Goal: Information Seeking & Learning: Learn about a topic

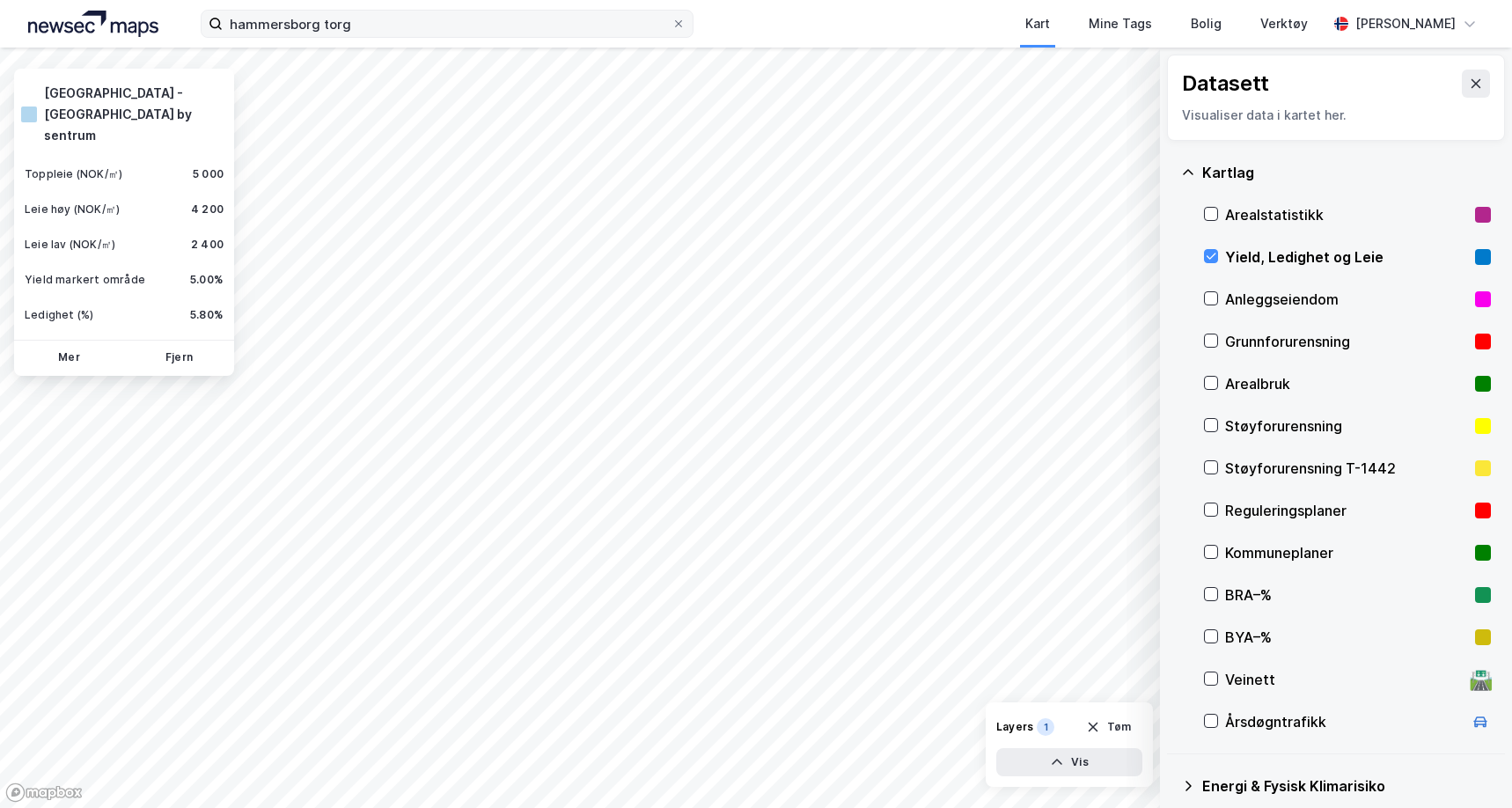
scroll to position [21, 0]
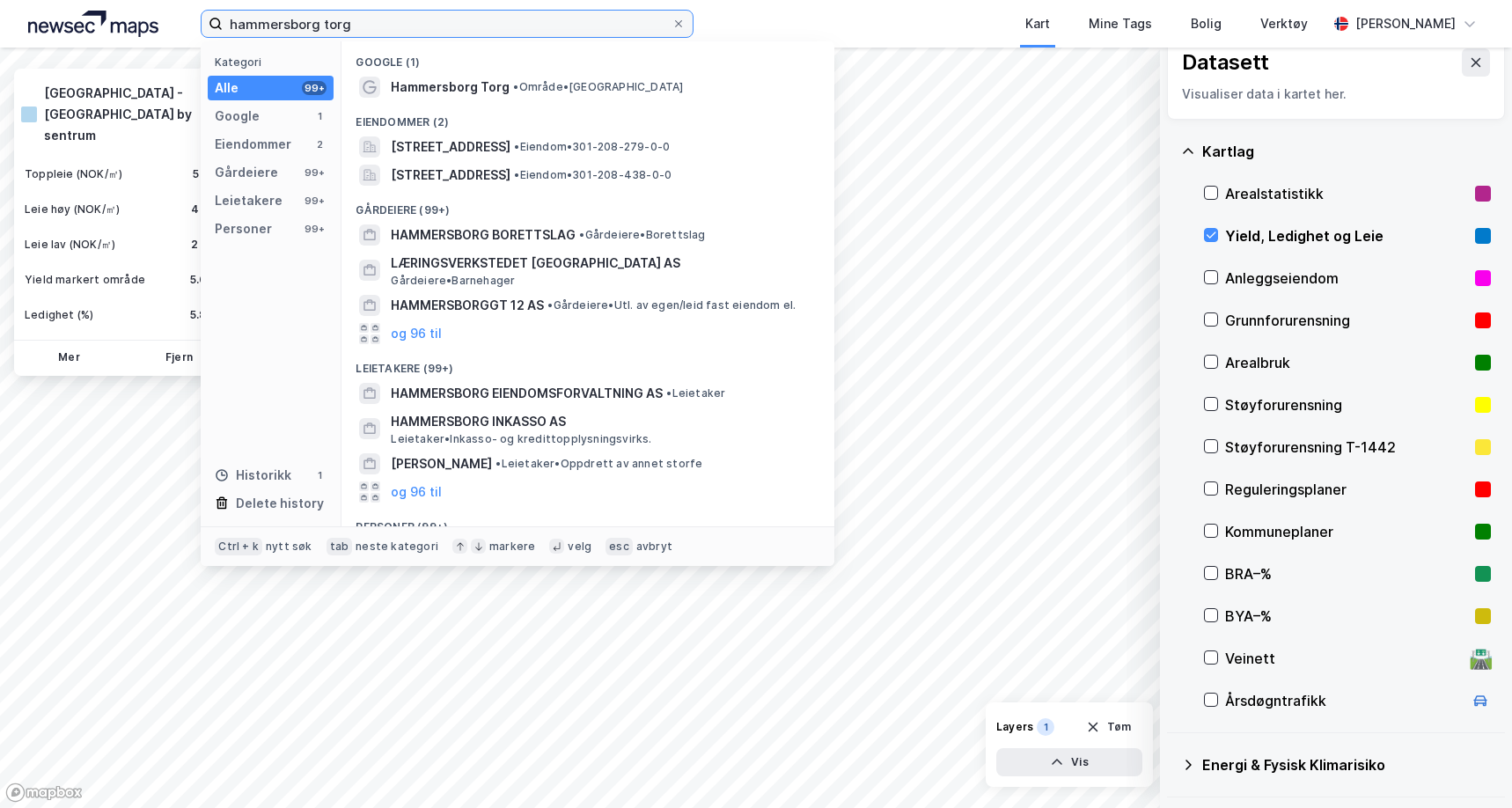
drag, startPoint x: 366, startPoint y: 25, endPoint x: 201, endPoint y: 22, distance: 165.0
click at [201, 22] on label "hammersborg torg" at bounding box center [447, 24] width 493 height 28
paste input "[STREET_ADDRESS]"
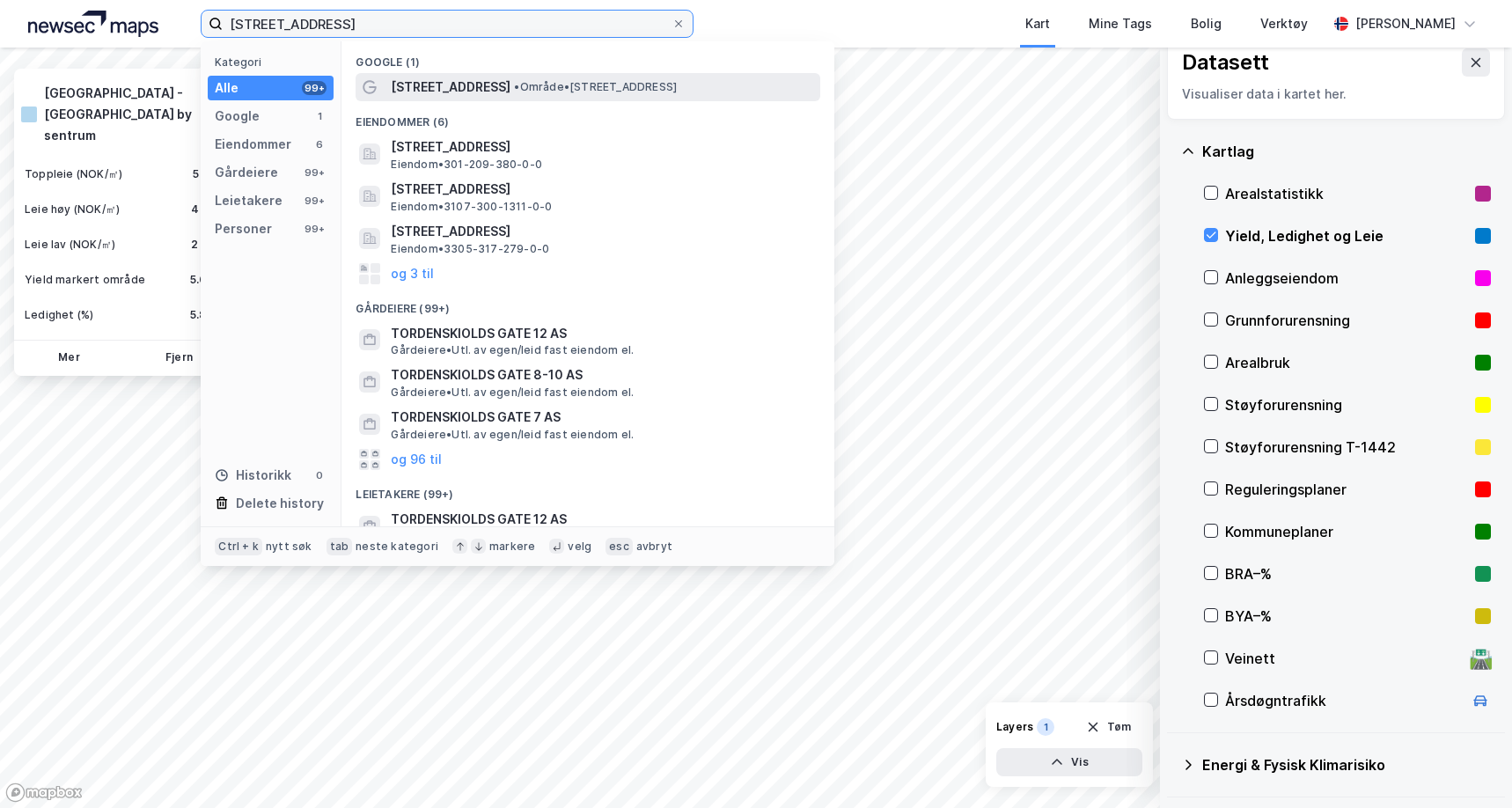
type input "[STREET_ADDRESS]"
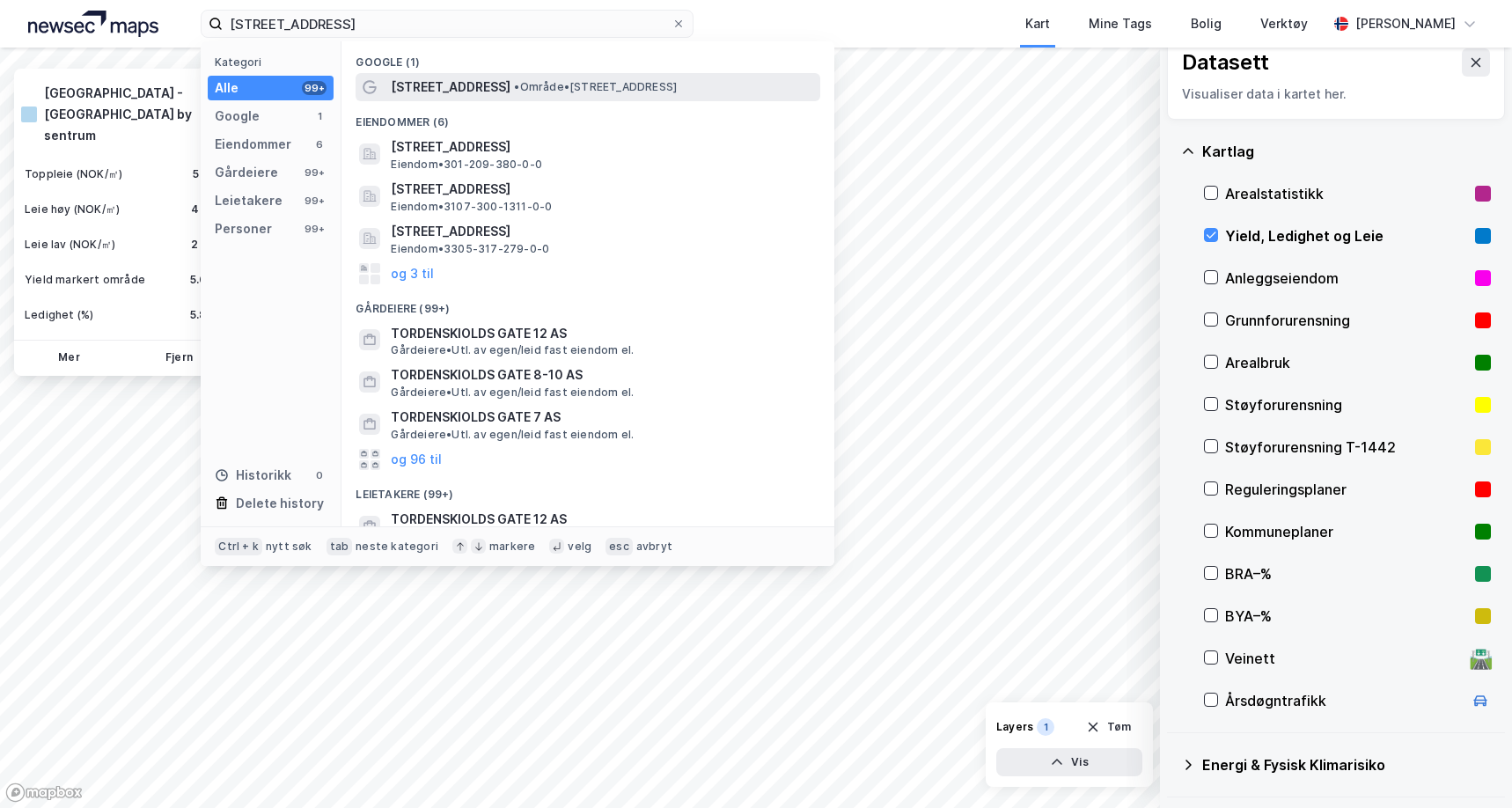
click at [488, 82] on span "[STREET_ADDRESS]" at bounding box center [450, 88] width 119 height 21
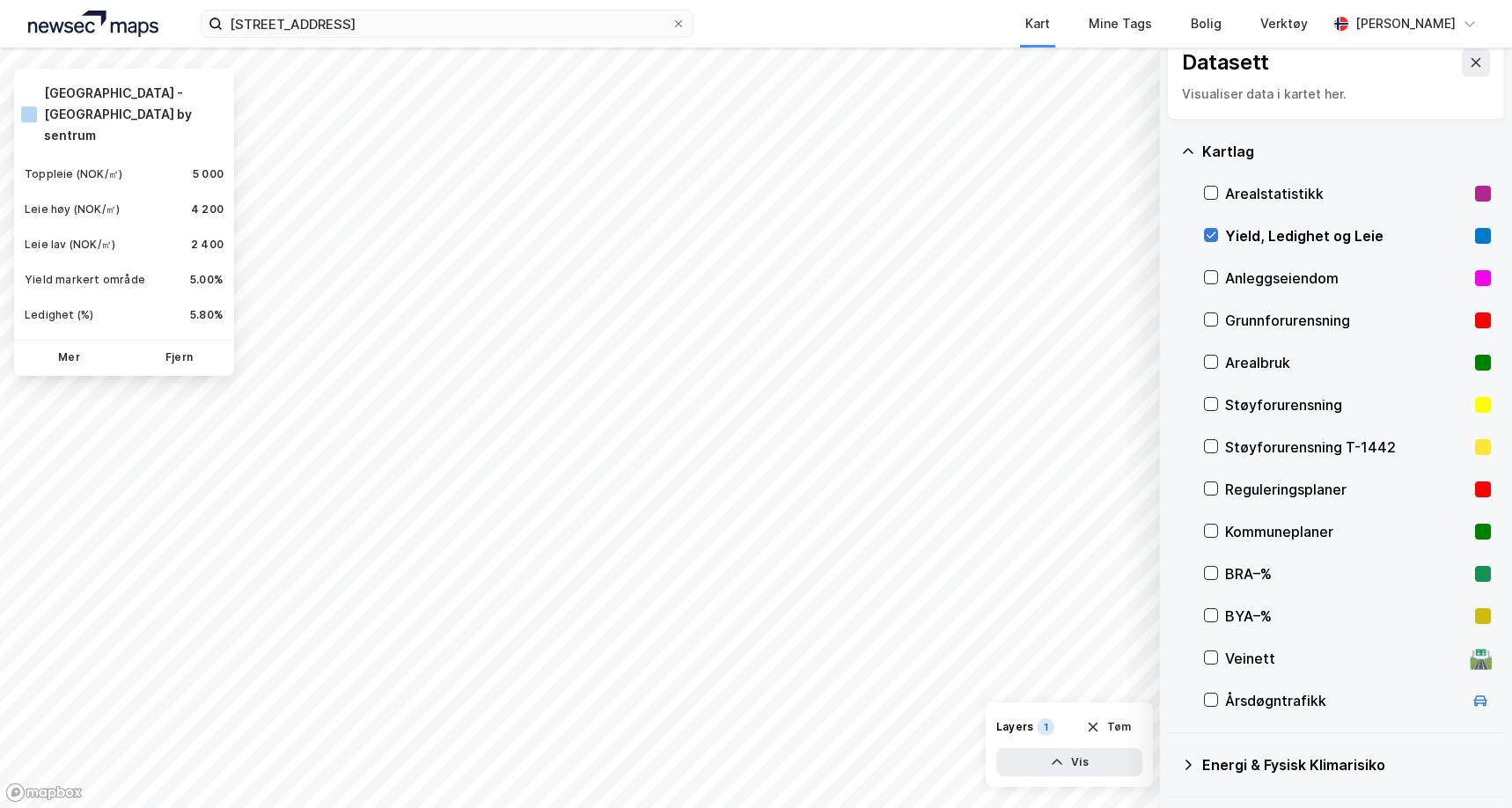
click at [1213, 231] on icon at bounding box center [1211, 235] width 12 height 12
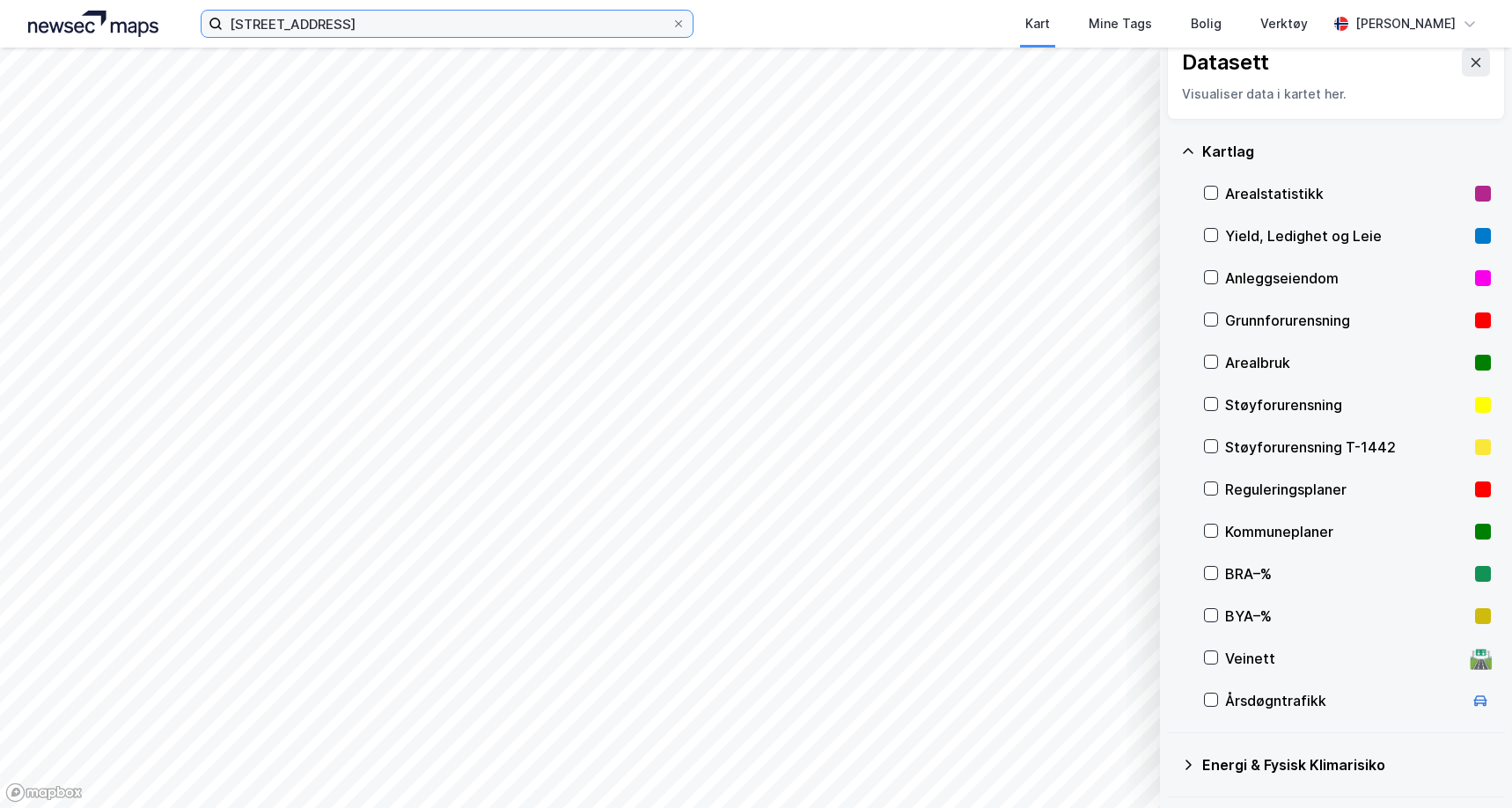
click at [435, 20] on input "[STREET_ADDRESS]" at bounding box center [447, 24] width 449 height 27
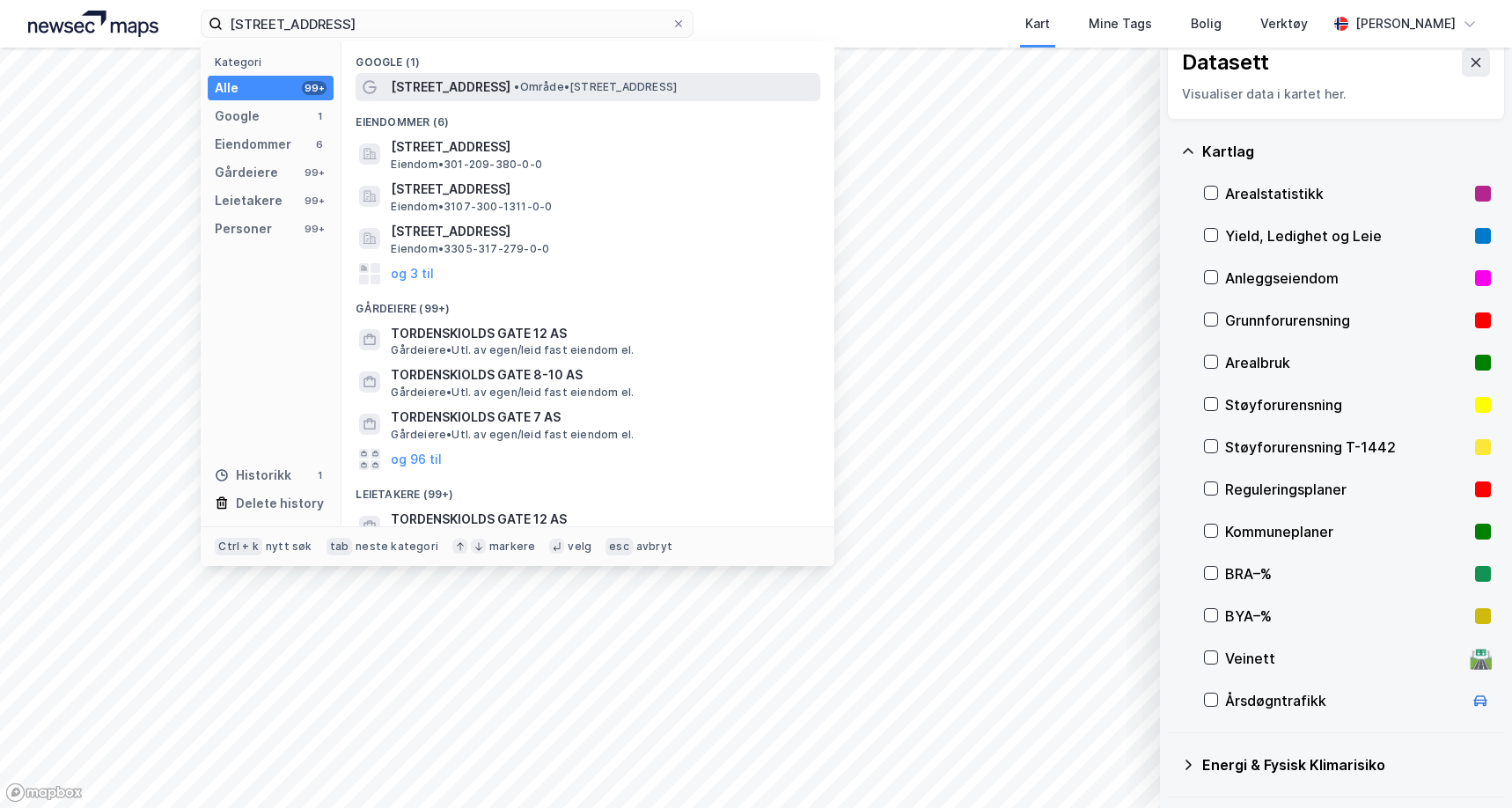
click at [431, 90] on span "[STREET_ADDRESS]" at bounding box center [450, 88] width 119 height 21
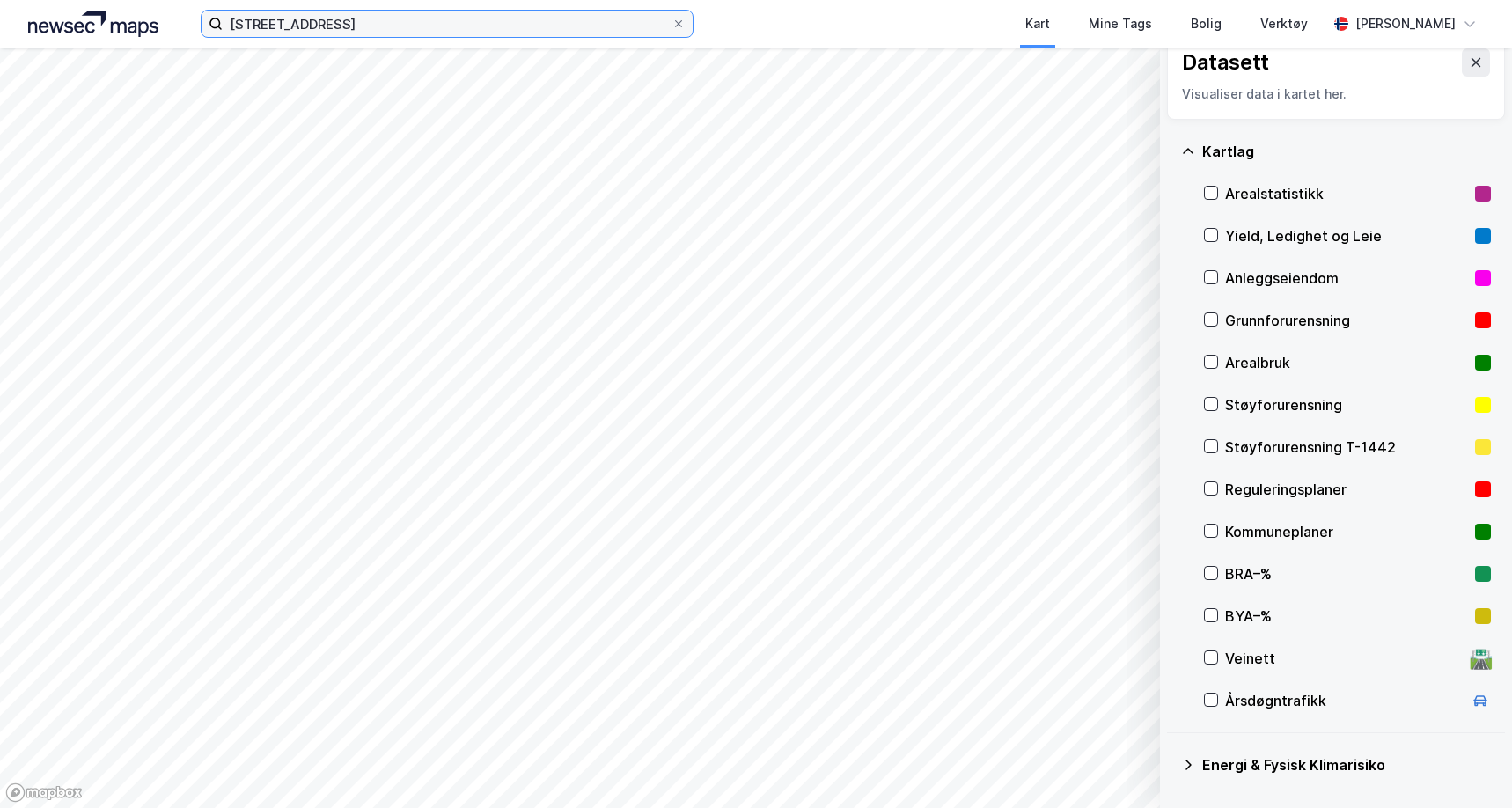
click at [426, 34] on input "[STREET_ADDRESS]" at bounding box center [447, 24] width 449 height 27
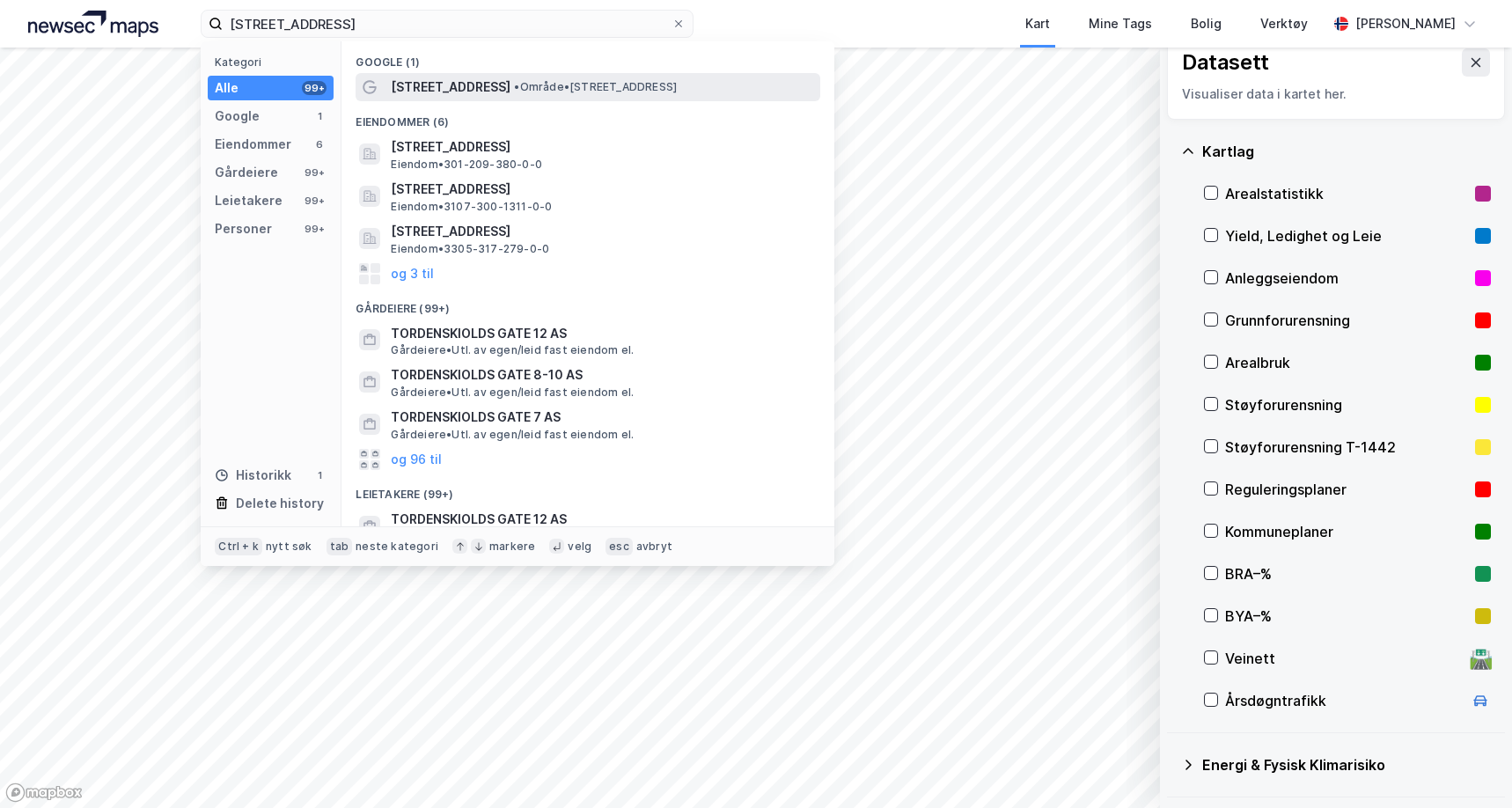
click at [426, 85] on span "[STREET_ADDRESS]" at bounding box center [450, 88] width 119 height 21
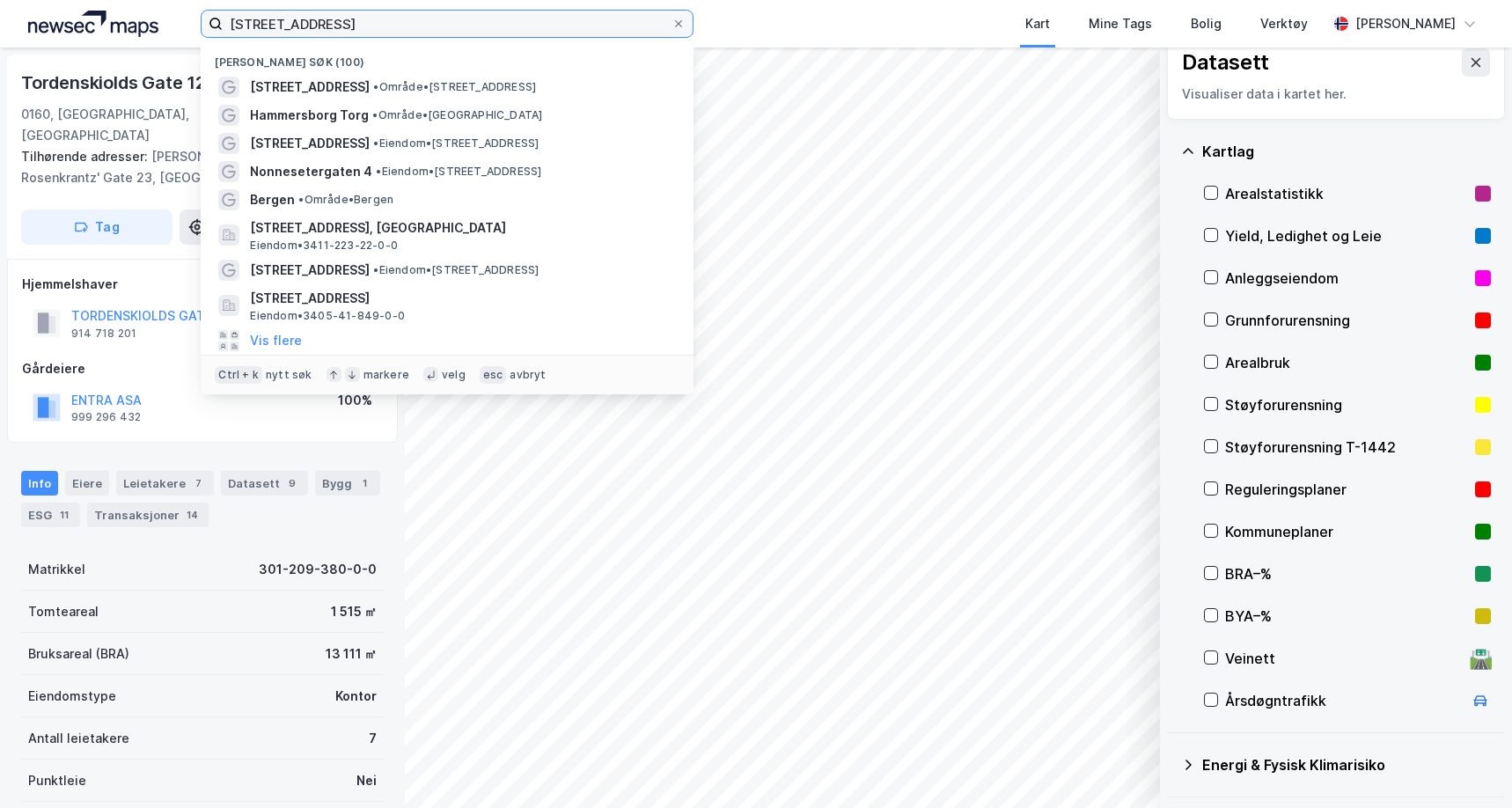
drag, startPoint x: 411, startPoint y: 32, endPoint x: -5, endPoint y: 4, distance: 416.9
click at [0, 4] on html "[STREET_ADDRESS] • Område • [STREET_ADDRESS] • Område • [STREET_ADDRESS] • Eien…" at bounding box center [756, 404] width 1512 height 808
